Goal: Transaction & Acquisition: Purchase product/service

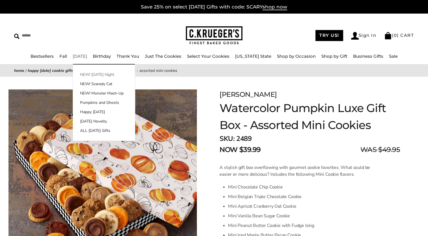
click at [100, 73] on link "NEW! [DATE] Night" at bounding box center [104, 75] width 62 height 6
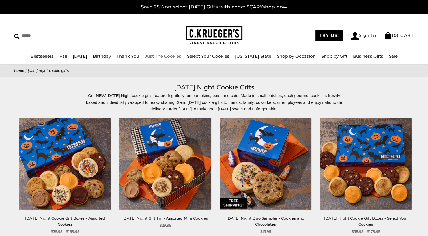
click at [169, 56] on link "Just The Cookies" at bounding box center [163, 55] width 37 height 5
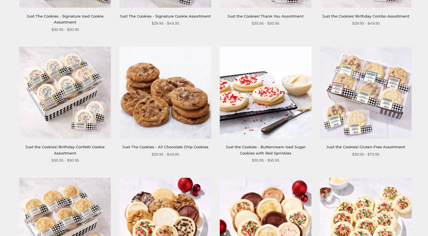
scroll to position [481, 0]
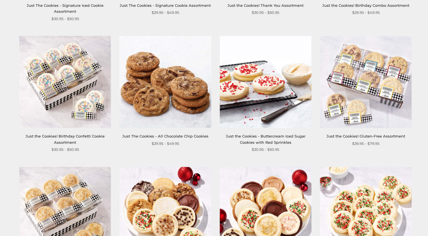
click at [168, 81] on img at bounding box center [165, 82] width 92 height 92
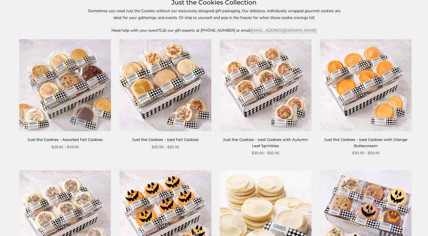
scroll to position [85, 0]
click at [63, 70] on img at bounding box center [65, 85] width 92 height 92
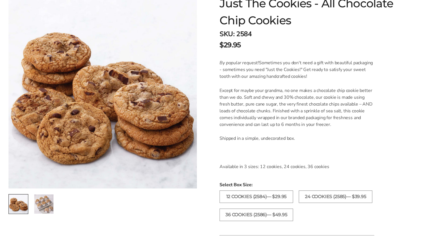
scroll to position [198, 0]
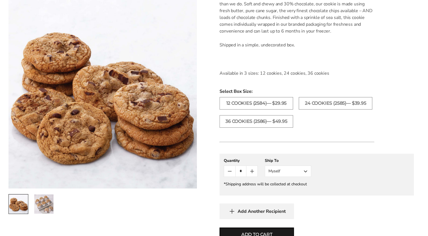
click at [42, 200] on img "2 / 2" at bounding box center [43, 203] width 19 height 19
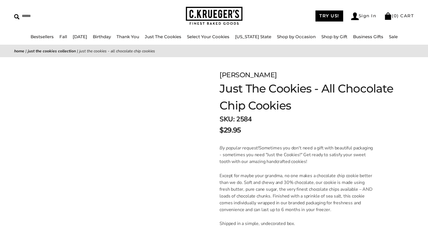
scroll to position [0, 0]
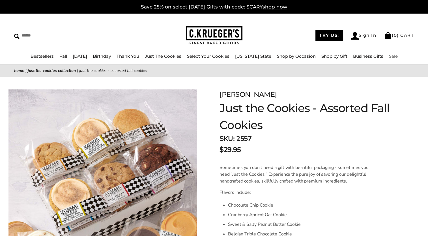
click at [389, 57] on link "Sale" at bounding box center [393, 55] width 9 height 5
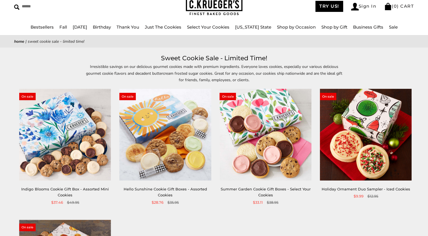
scroll to position [28, 0]
